Goal: Find contact information: Find contact information

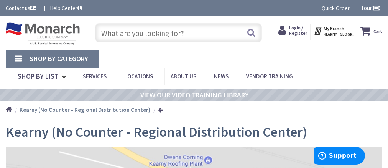
click at [59, 33] on img at bounding box center [43, 33] width 74 height 23
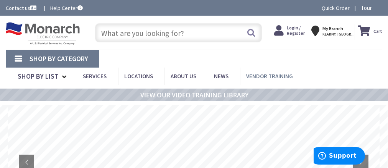
click at [257, 74] on span "Vendor Training" at bounding box center [269, 76] width 47 height 7
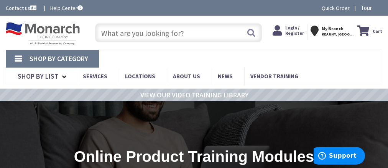
click at [23, 8] on link "Contact us" at bounding box center [22, 8] width 32 height 8
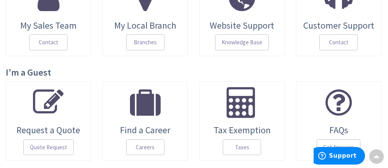
scroll to position [143, 0]
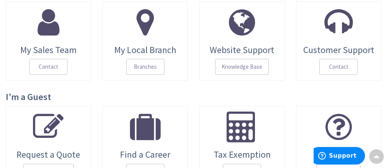
click at [47, 33] on icon at bounding box center [49, 22] width 22 height 31
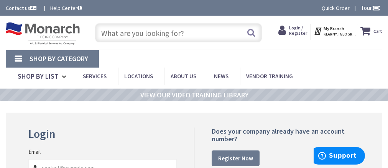
click at [48, 33] on img at bounding box center [43, 33] width 74 height 23
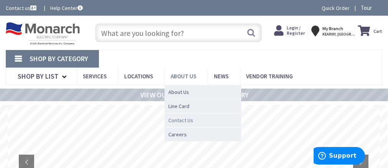
click at [183, 119] on span "Contact Us" at bounding box center [180, 121] width 25 height 8
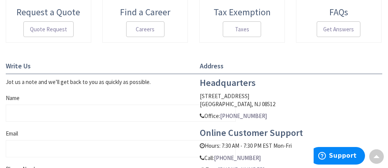
scroll to position [286, 0]
